Goal: Information Seeking & Learning: Learn about a topic

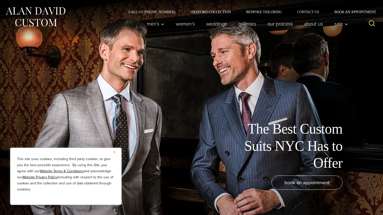
click at [114, 154] on button "Close" at bounding box center [116, 152] width 6 height 6
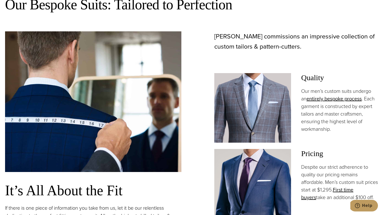
scroll to position [336, 0]
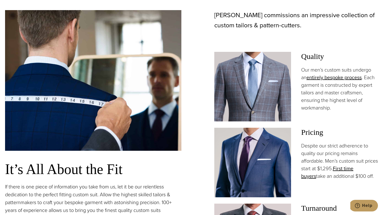
click at [325, 161] on p "Despite our strict adherence to quality our pricing remains affordable. Men’s c…" at bounding box center [339, 161] width 77 height 38
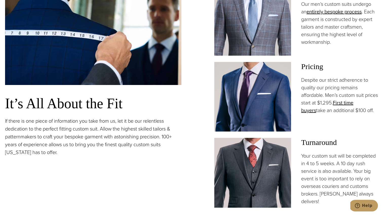
scroll to position [432, 0]
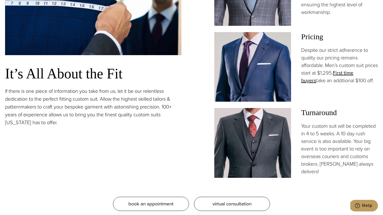
click at [322, 142] on p "Your custom suit will be completed in 4 to 5 weeks. A 10 day rush service is al…" at bounding box center [339, 148] width 77 height 53
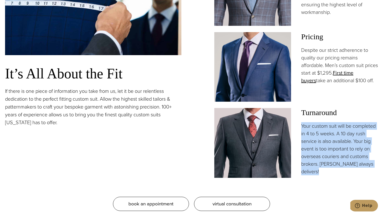
click at [322, 142] on p "Your custom suit will be completed in 4 to 5 weeks. A 10 day rush service is al…" at bounding box center [339, 148] width 77 height 53
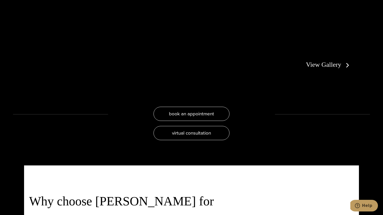
scroll to position [1043, 0]
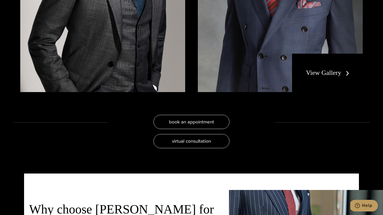
click at [327, 71] on link "View Gallery" at bounding box center [328, 72] width 45 height 7
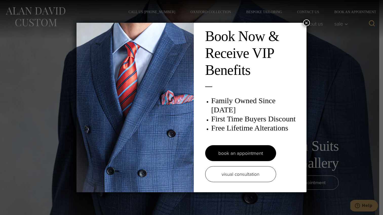
click at [59, 43] on div "Book Now & Receive VIP Benefits Family Owned Since 1913 First Time Buyers Disco…" at bounding box center [191, 107] width 383 height 215
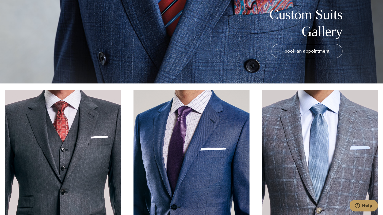
scroll to position [178, 0]
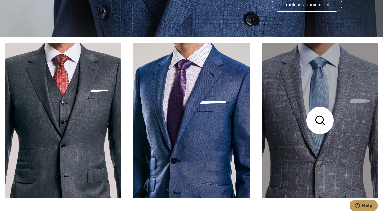
click at [321, 109] on link at bounding box center [320, 120] width 116 height 154
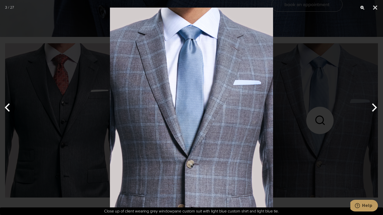
click at [319, 81] on div at bounding box center [191, 107] width 383 height 215
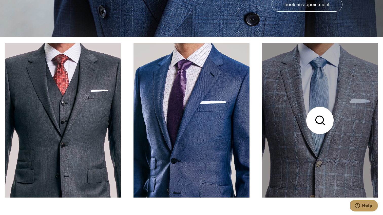
click at [309, 116] on link at bounding box center [320, 120] width 116 height 154
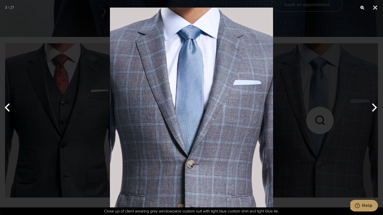
click at [375, 108] on button "Next" at bounding box center [373, 107] width 19 height 25
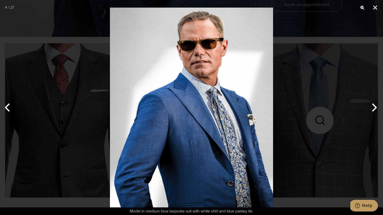
click at [375, 108] on button "Next" at bounding box center [373, 107] width 19 height 25
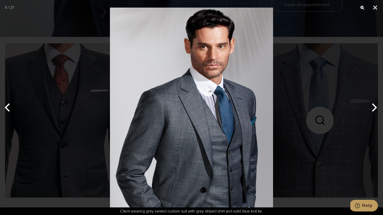
click at [375, 108] on button "Next" at bounding box center [373, 107] width 19 height 25
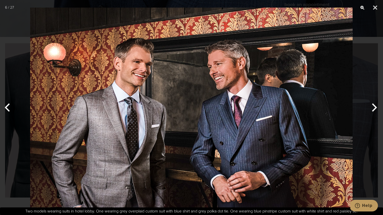
click at [375, 108] on button "Next" at bounding box center [373, 107] width 19 height 25
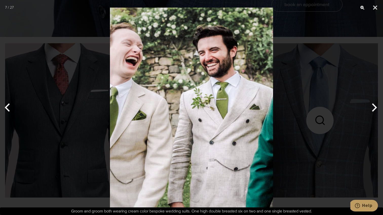
click at [375, 108] on button "Next" at bounding box center [373, 107] width 19 height 25
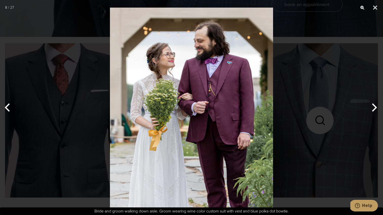
click at [375, 102] on button "Next" at bounding box center [373, 107] width 19 height 25
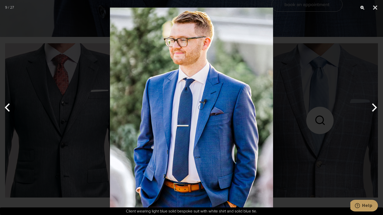
click at [375, 102] on button "Next" at bounding box center [373, 107] width 19 height 25
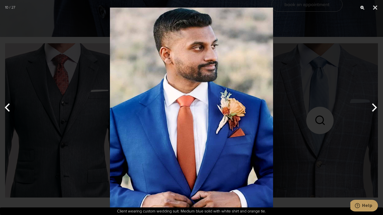
click at [375, 102] on button "Next" at bounding box center [373, 107] width 19 height 25
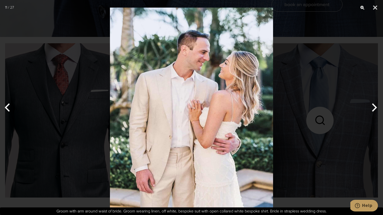
click at [375, 102] on button "Next" at bounding box center [373, 107] width 19 height 25
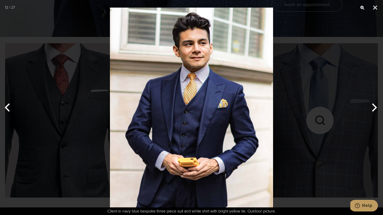
click at [375, 102] on button "Next" at bounding box center [373, 107] width 19 height 25
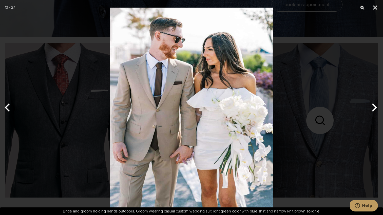
click at [375, 102] on button "Next" at bounding box center [373, 107] width 19 height 25
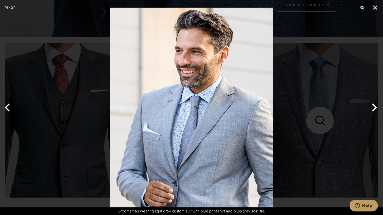
click at [375, 102] on button "Next" at bounding box center [373, 107] width 19 height 25
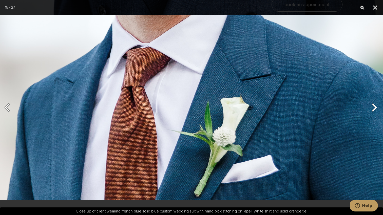
click at [375, 102] on button "Next" at bounding box center [373, 107] width 19 height 25
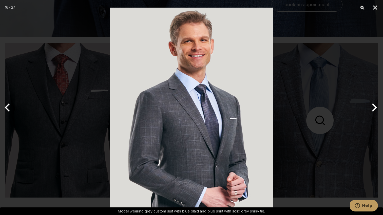
click at [377, 107] on button "Next" at bounding box center [373, 107] width 19 height 25
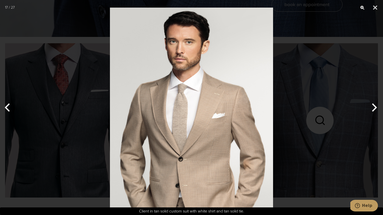
click at [377, 107] on button "Next" at bounding box center [373, 107] width 19 height 25
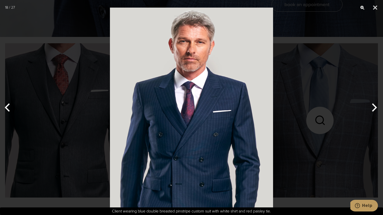
click at [377, 107] on button "Next" at bounding box center [373, 107] width 19 height 25
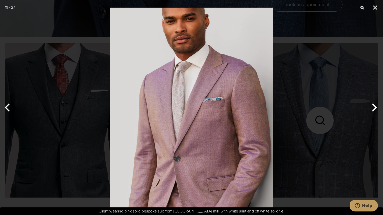
click at [377, 107] on button "Next" at bounding box center [373, 107] width 19 height 25
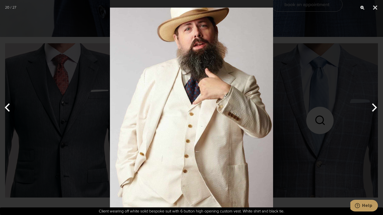
click at [377, 107] on button "Next" at bounding box center [373, 107] width 19 height 25
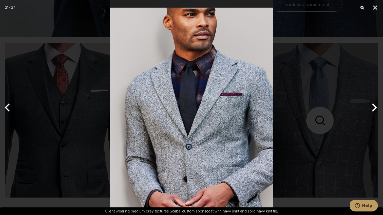
click at [377, 107] on button "Next" at bounding box center [373, 107] width 19 height 25
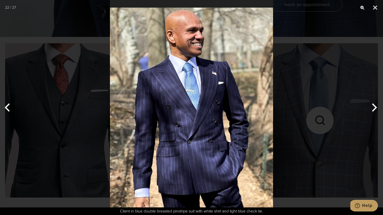
click at [377, 107] on button "Next" at bounding box center [373, 107] width 19 height 25
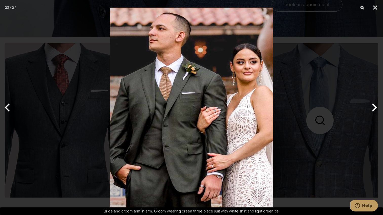
click at [377, 107] on button "Next" at bounding box center [373, 107] width 19 height 25
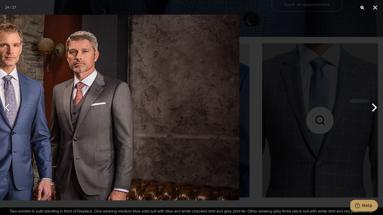
click at [214, 148] on section "24 / 27" at bounding box center [191, 107] width 383 height 215
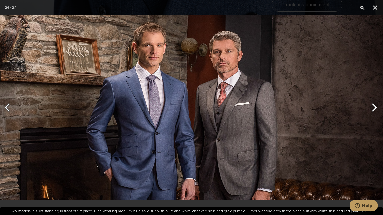
click at [374, 107] on button "Next" at bounding box center [373, 107] width 19 height 25
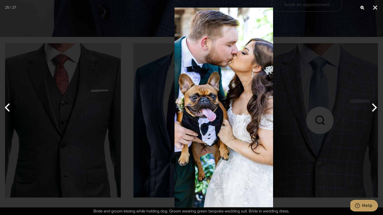
click at [374, 107] on button "Next" at bounding box center [373, 107] width 19 height 25
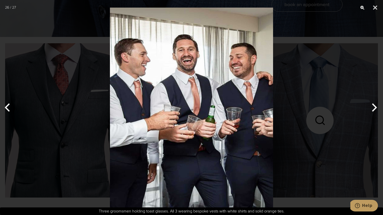
click at [374, 107] on button "Next" at bounding box center [373, 107] width 19 height 25
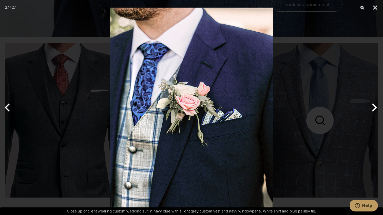
click at [374, 107] on button "Next" at bounding box center [373, 107] width 19 height 25
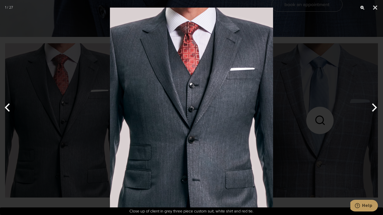
click at [374, 107] on button "Next" at bounding box center [373, 107] width 19 height 25
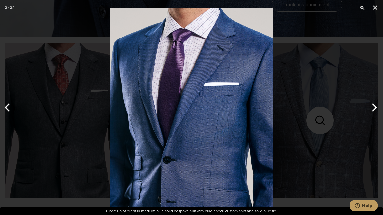
click at [374, 107] on button "Next" at bounding box center [373, 107] width 19 height 25
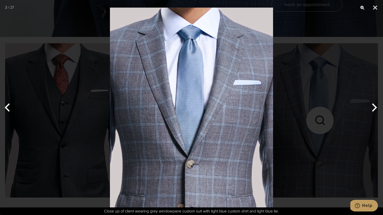
click at [374, 107] on button "Next" at bounding box center [373, 107] width 19 height 25
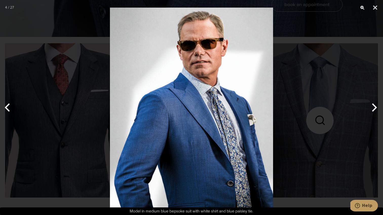
click at [374, 107] on button "Next" at bounding box center [373, 107] width 19 height 25
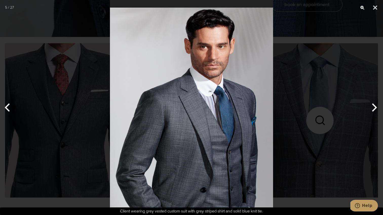
click at [363, 53] on div at bounding box center [191, 107] width 383 height 215
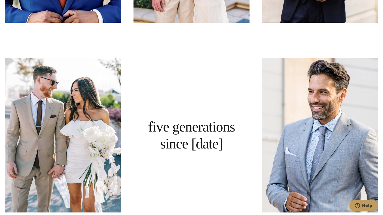
scroll to position [0, 0]
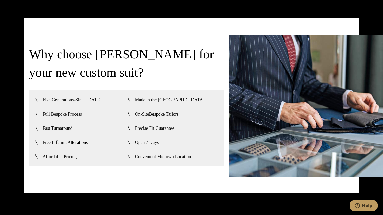
scroll to position [1198, 0]
